Goal: Task Accomplishment & Management: Manage account settings

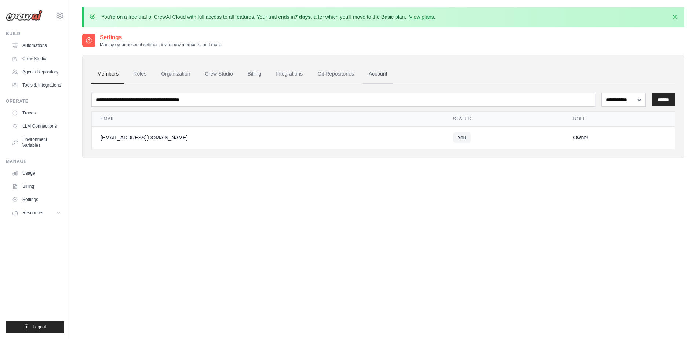
click at [380, 74] on link "Account" at bounding box center [378, 74] width 30 height 20
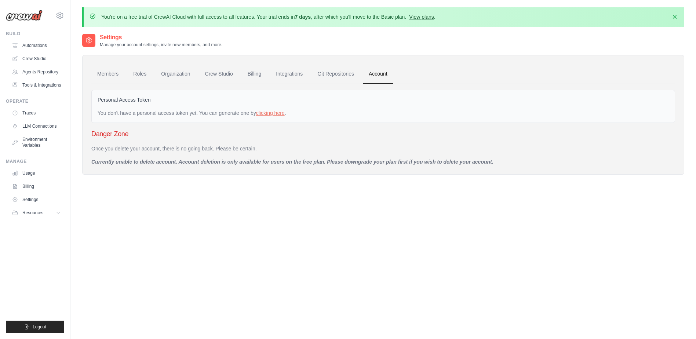
click at [422, 17] on link "View plans" at bounding box center [421, 17] width 25 height 6
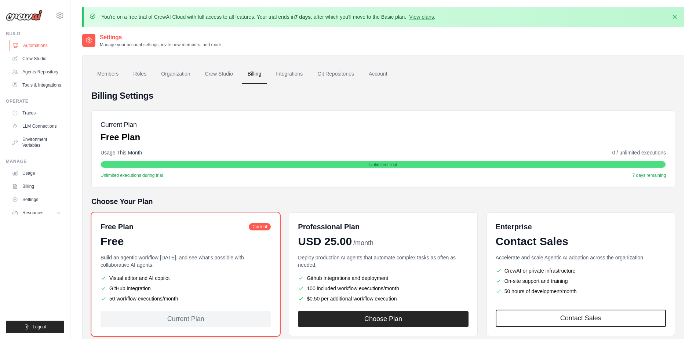
click at [40, 44] on link "Automations" at bounding box center [37, 46] width 55 height 12
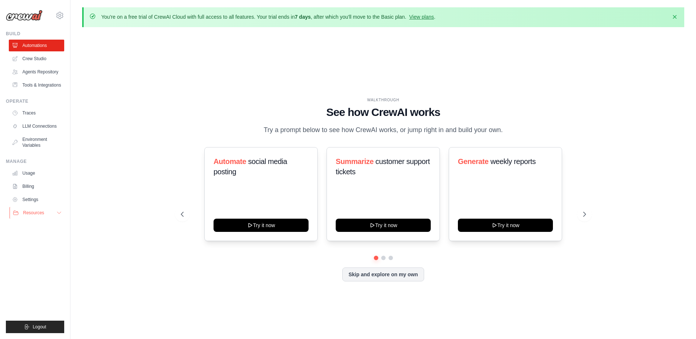
click at [51, 213] on button "Resources" at bounding box center [37, 213] width 55 height 12
click at [32, 195] on link "Settings" at bounding box center [37, 200] width 55 height 12
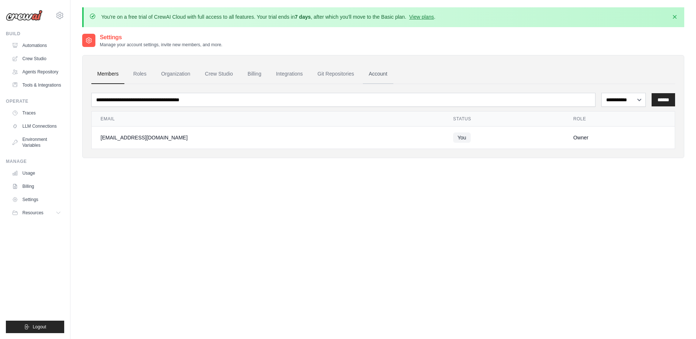
click at [384, 73] on link "Account" at bounding box center [378, 74] width 30 height 20
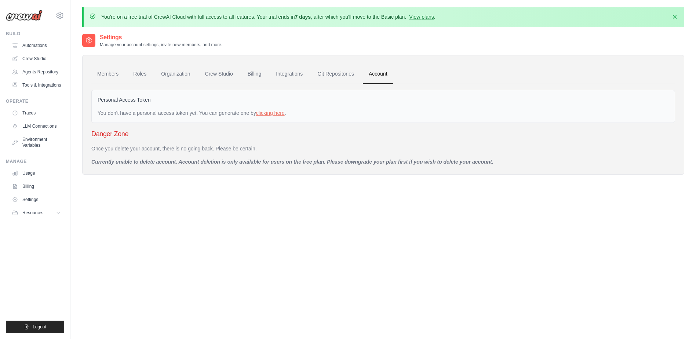
drag, startPoint x: 92, startPoint y: 162, endPoint x: 512, endPoint y: 160, distance: 420.7
click at [512, 160] on p "Currently unable to delete account. Account deletion is only available for user…" at bounding box center [383, 161] width 584 height 7
drag, startPoint x: 512, startPoint y: 160, endPoint x: 449, endPoint y: 192, distance: 71.2
click at [449, 192] on div "Settings Manage your account settings, invite new members, and more. Members Ro…" at bounding box center [383, 202] width 602 height 339
click at [33, 188] on link "Billing" at bounding box center [37, 187] width 55 height 12
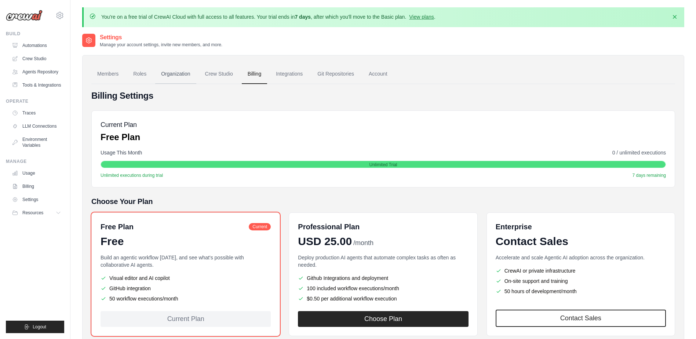
click at [176, 76] on link "Organization" at bounding box center [175, 74] width 41 height 20
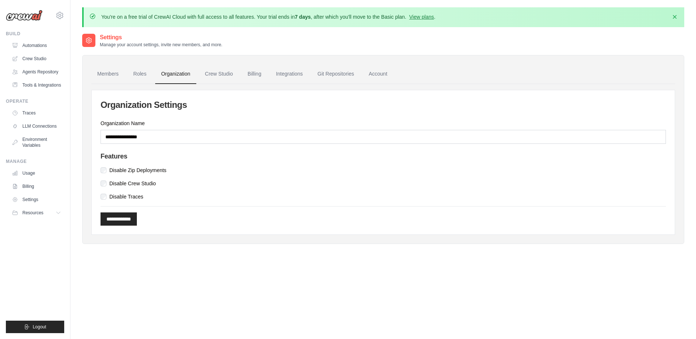
click at [322, 128] on div "Organization Name" at bounding box center [384, 132] width 566 height 24
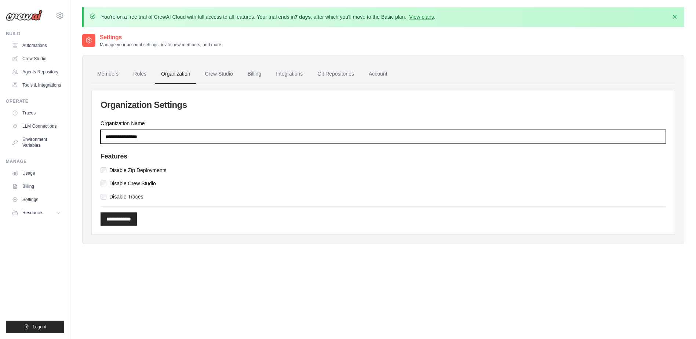
click at [311, 143] on input "Organization Name" at bounding box center [384, 137] width 566 height 14
click at [307, 141] on input "Organization Name" at bounding box center [384, 137] width 566 height 14
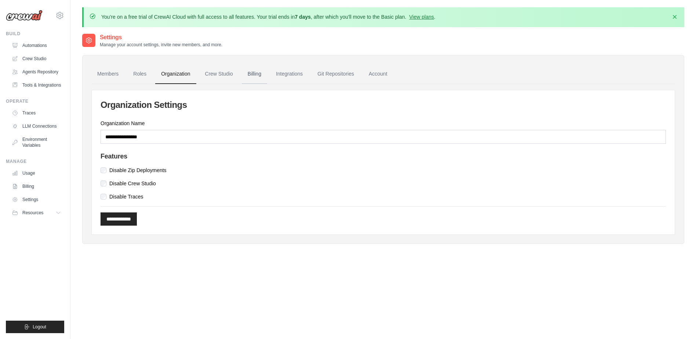
click at [252, 73] on link "Billing" at bounding box center [254, 74] width 25 height 20
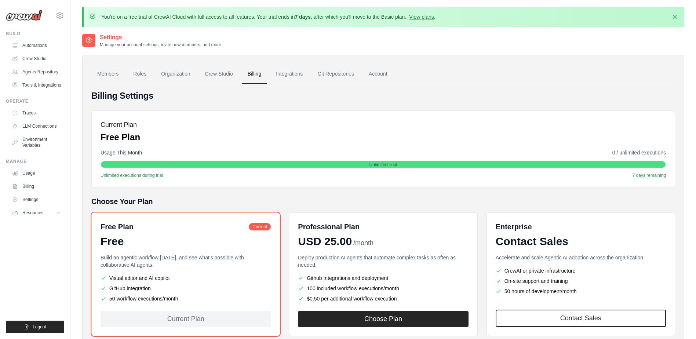
click at [295, 74] on link "Integrations" at bounding box center [289, 74] width 39 height 20
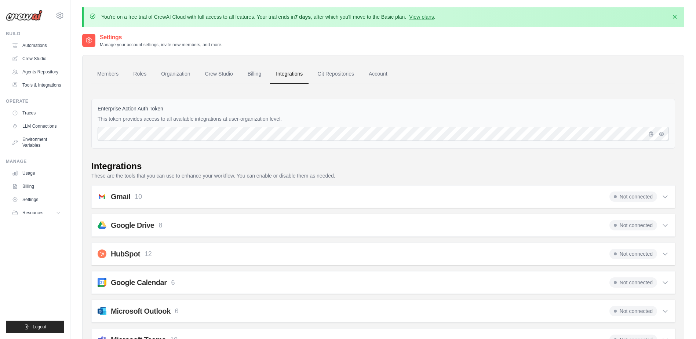
click at [384, 74] on link "Account" at bounding box center [378, 74] width 30 height 20
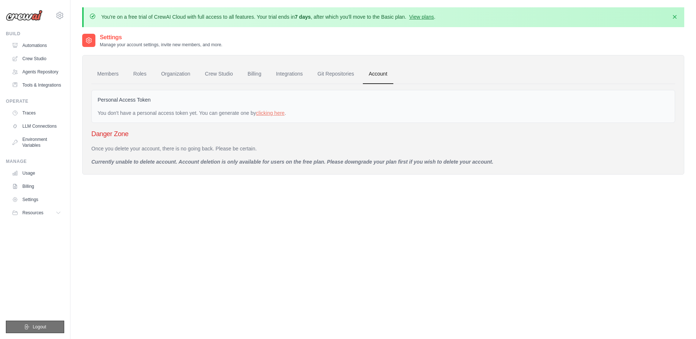
click at [36, 327] on span "Logout" at bounding box center [40, 327] width 14 height 6
